Goal: Browse casually: Explore the website without a specific task or goal

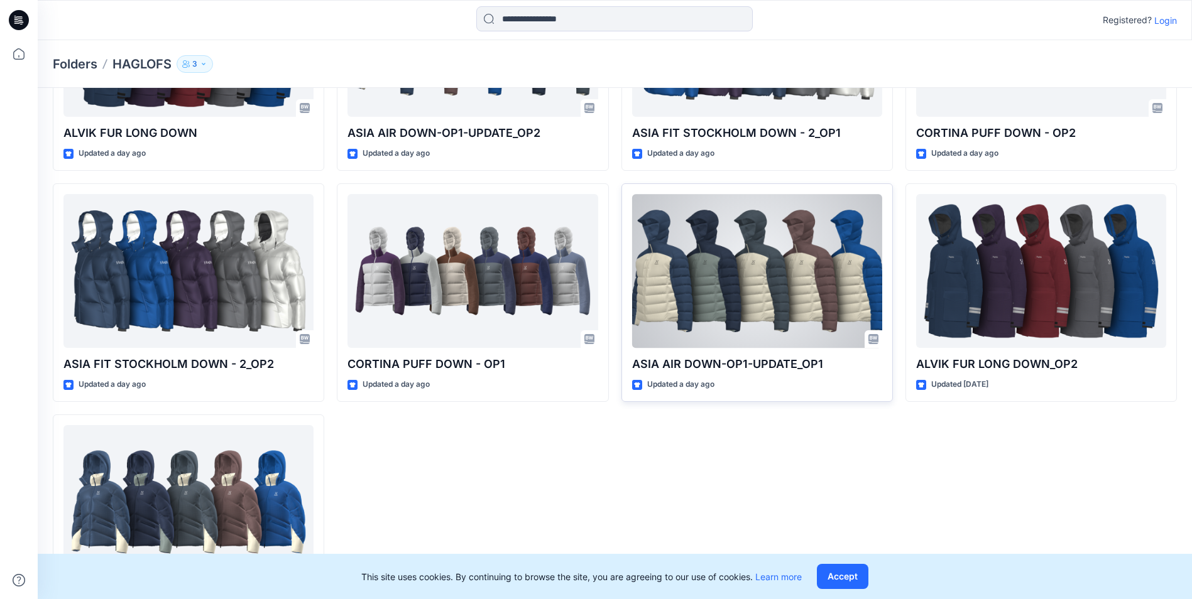
scroll to position [237, 0]
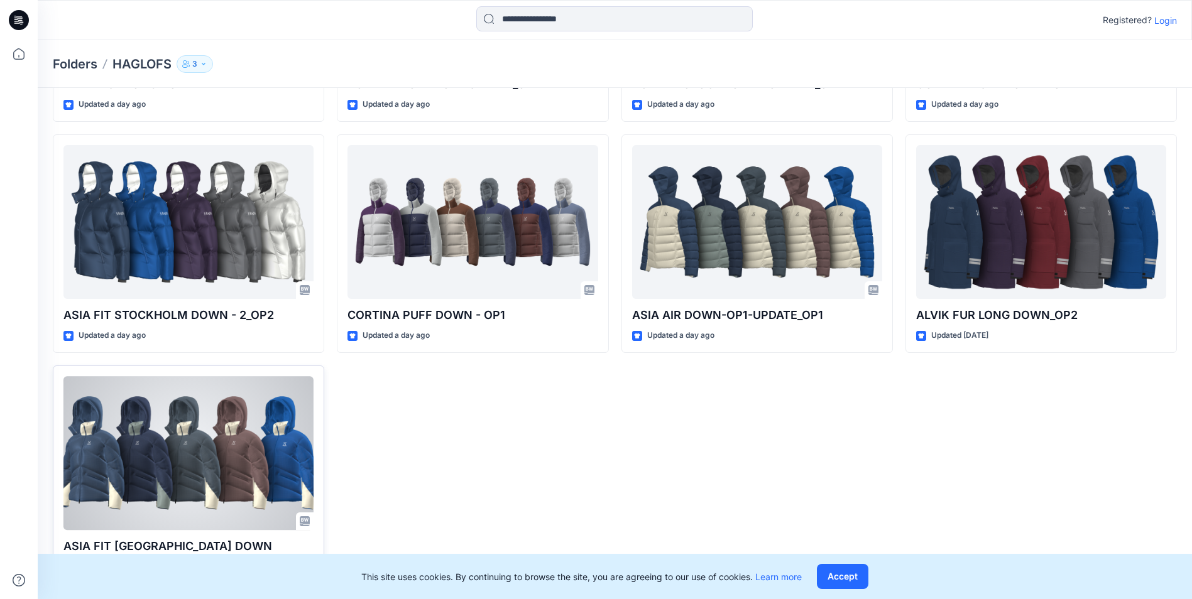
click at [202, 383] on div at bounding box center [188, 453] width 250 height 154
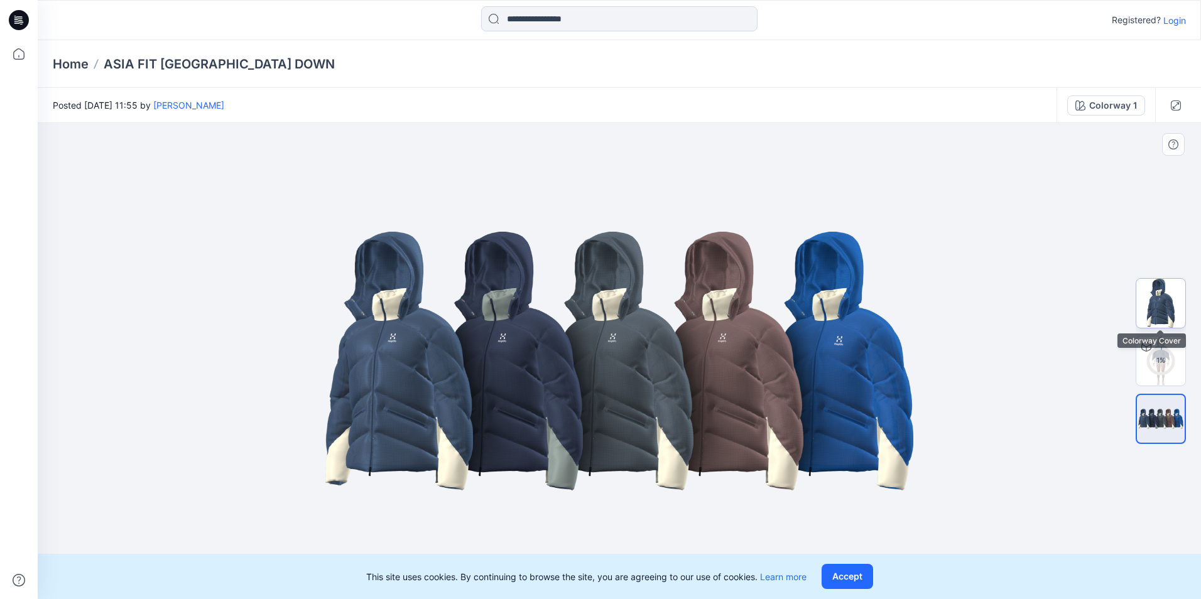
click at [696, 312] on img at bounding box center [1160, 303] width 49 height 49
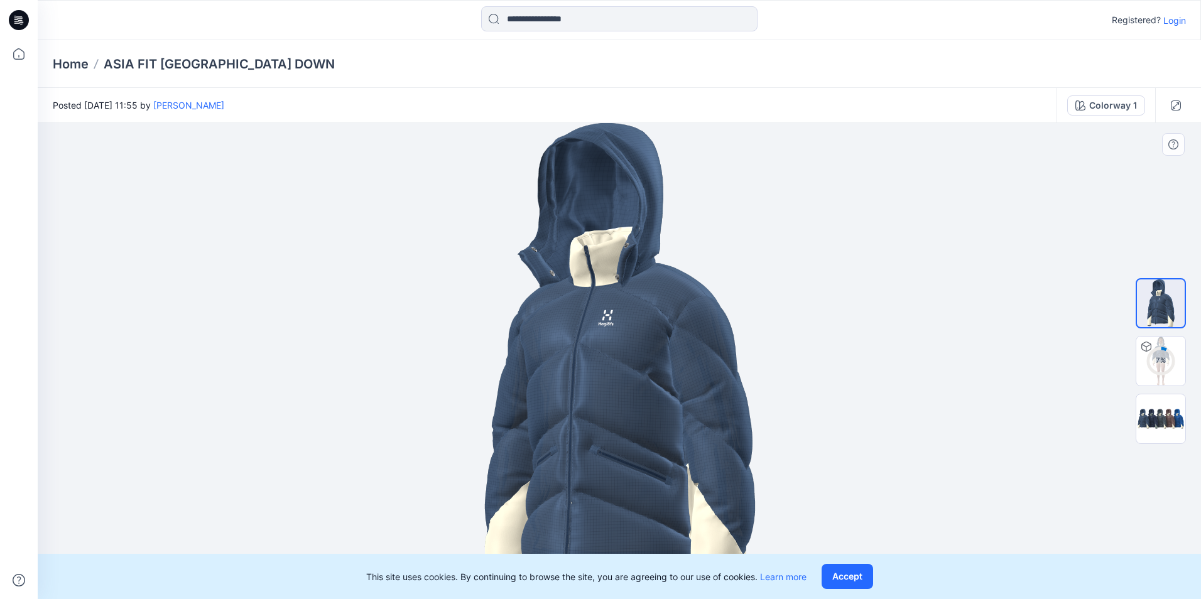
drag, startPoint x: 627, startPoint y: 480, endPoint x: 629, endPoint y: 349, distance: 131.3
click at [629, 349] on img at bounding box center [619, 361] width 273 height 476
click at [696, 362] on div "20 %" at bounding box center [1161, 361] width 30 height 11
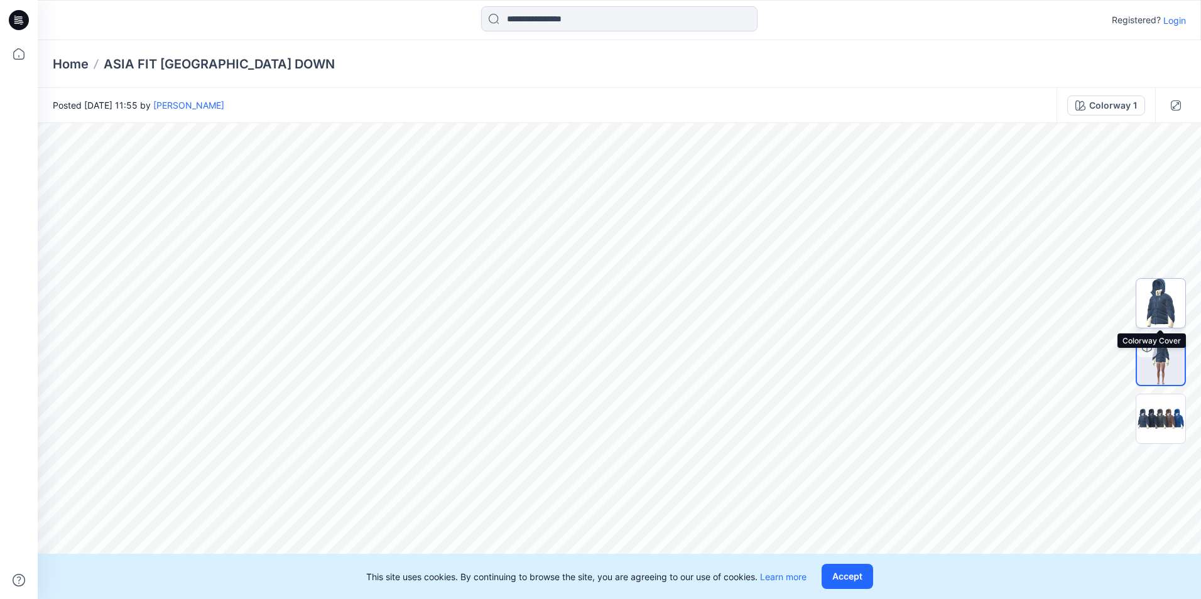
click at [696, 301] on img at bounding box center [1160, 303] width 49 height 49
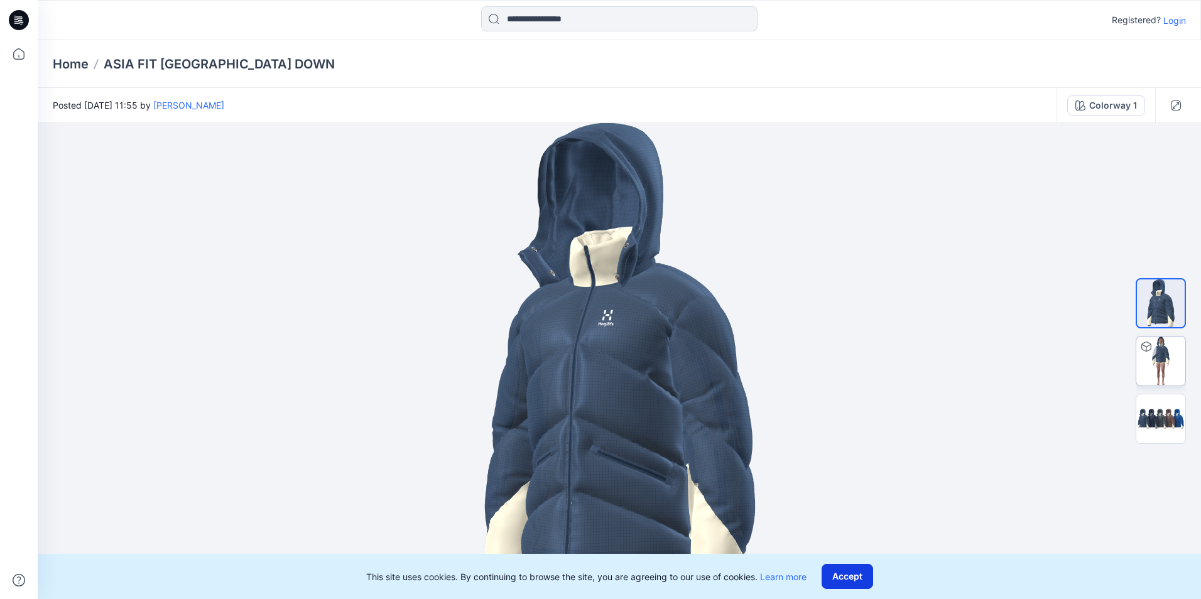
click at [696, 383] on button "Accept" at bounding box center [848, 576] width 52 height 25
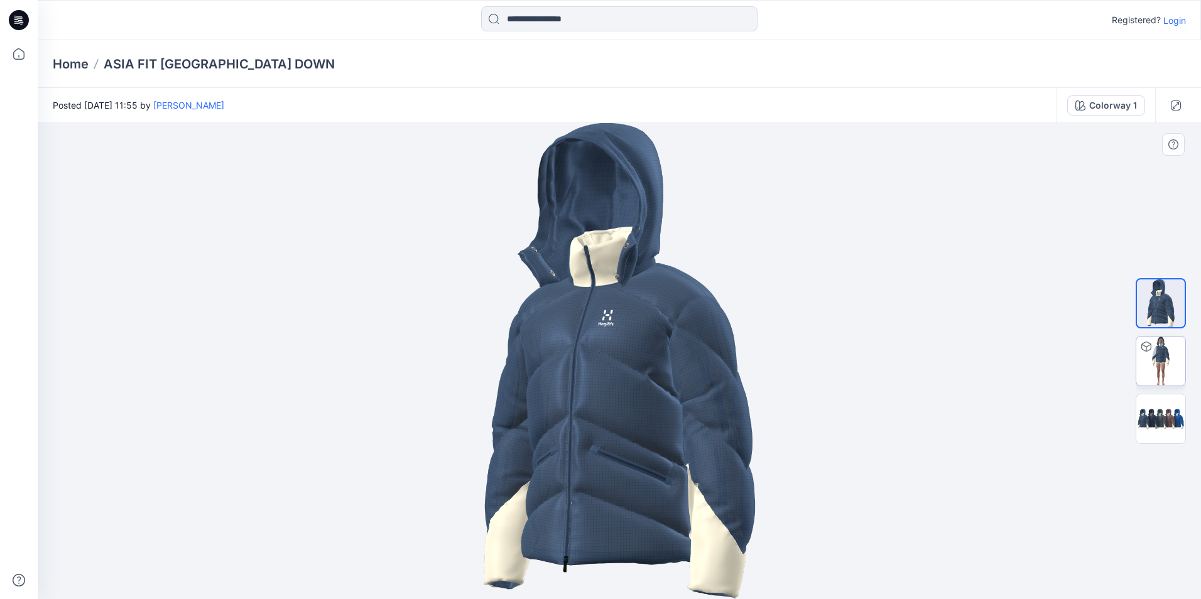
drag, startPoint x: 641, startPoint y: 507, endPoint x: 588, endPoint y: 264, distance: 248.9
click at [582, 264] on img at bounding box center [619, 361] width 273 height 476
click at [696, 369] on img at bounding box center [1160, 361] width 49 height 49
